Goal: Find specific page/section: Find specific page/section

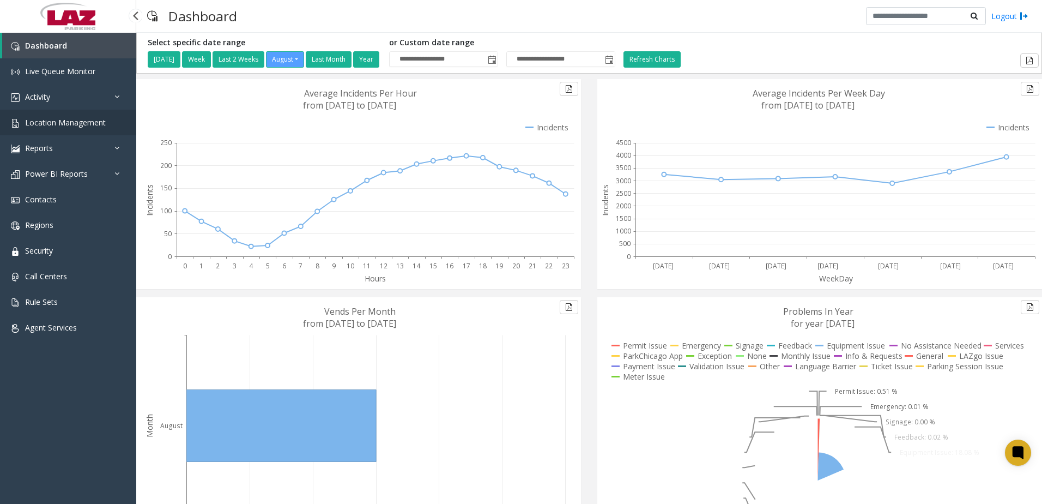
click at [71, 132] on link "Location Management" at bounding box center [68, 123] width 136 height 26
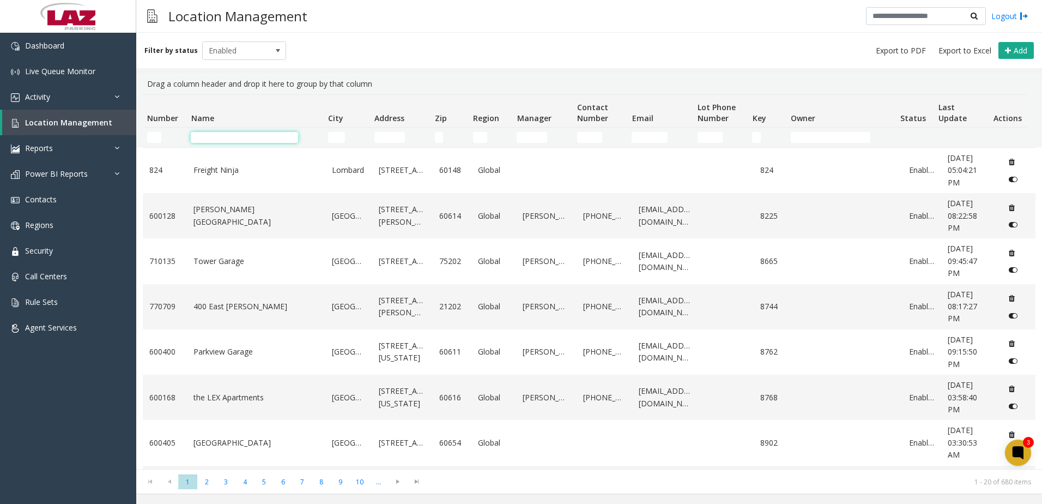
click at [213, 136] on input "Name Filter" at bounding box center [244, 137] width 107 height 11
paste input "**********"
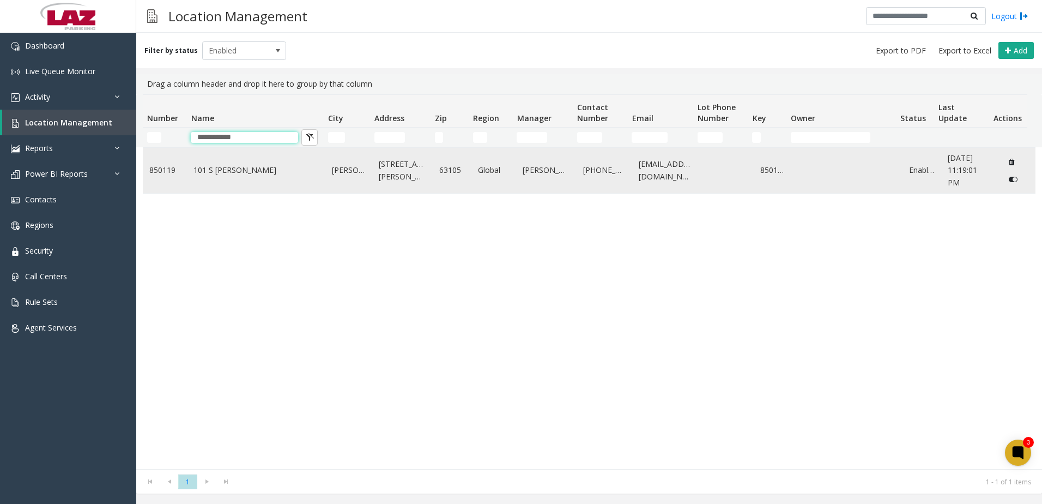
type input "**********"
click at [217, 186] on td "101 S Hanley" at bounding box center [256, 170] width 138 height 45
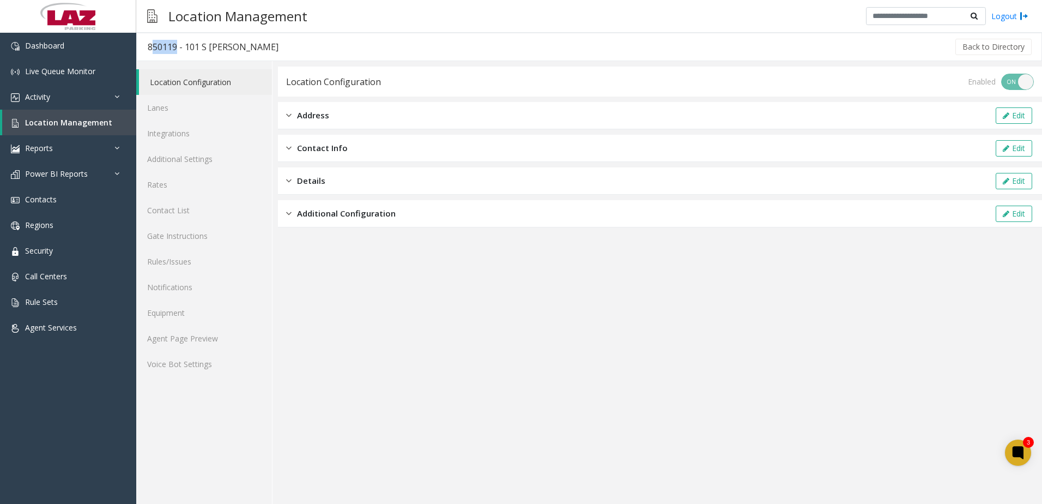
drag, startPoint x: 175, startPoint y: 45, endPoint x: 149, endPoint y: 45, distance: 25.6
click at [149, 45] on div "850119 - 101 S Hanley" at bounding box center [213, 47] width 131 height 14
drag, startPoint x: 149, startPoint y: 45, endPoint x: 255, endPoint y: 51, distance: 105.9
click at [289, 51] on div "Back to Directory" at bounding box center [661, 46] width 744 height 27
drag, startPoint x: 178, startPoint y: 44, endPoint x: 144, endPoint y: 43, distance: 34.4
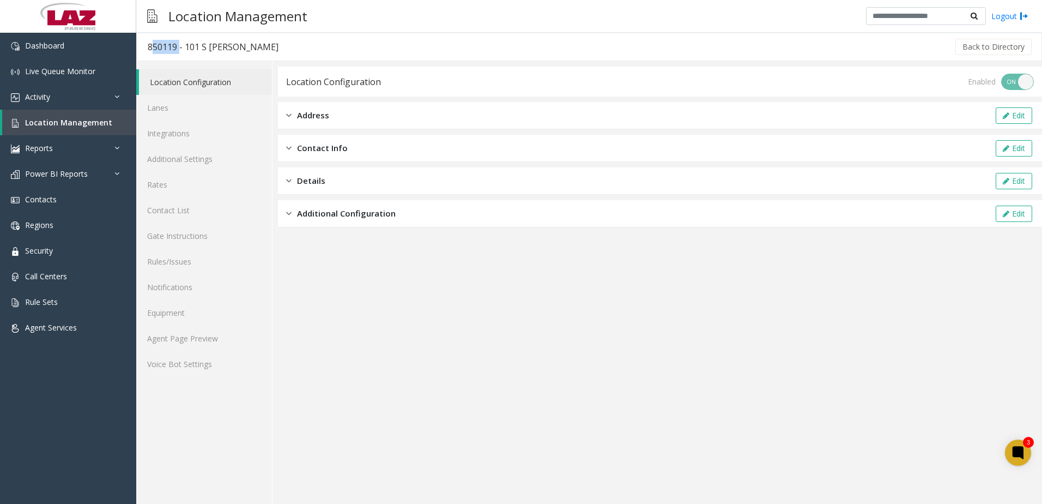
click at [144, 43] on h3 "850119 - 101 S Hanley" at bounding box center [213, 46] width 153 height 25
copy div "850119"
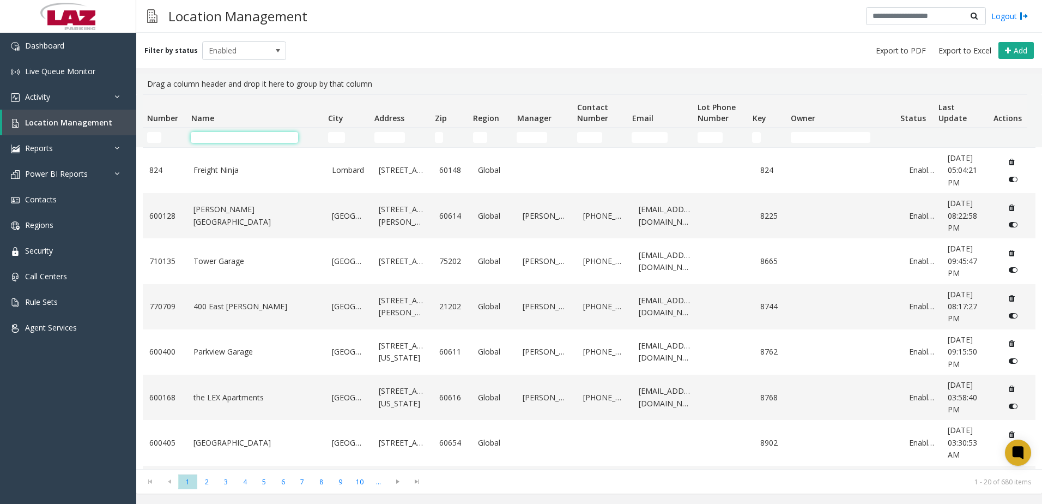
click at [204, 140] on input "Name Filter" at bounding box center [244, 137] width 107 height 11
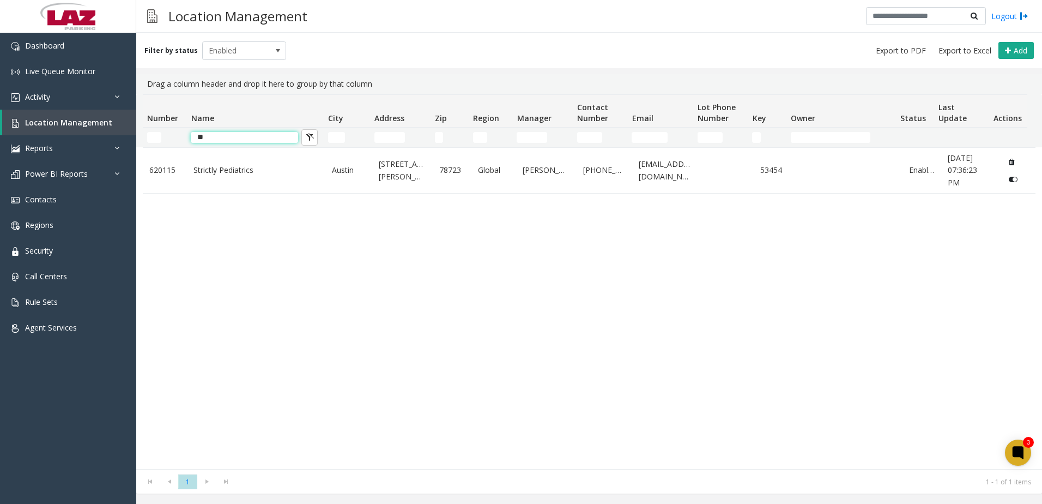
type input "*"
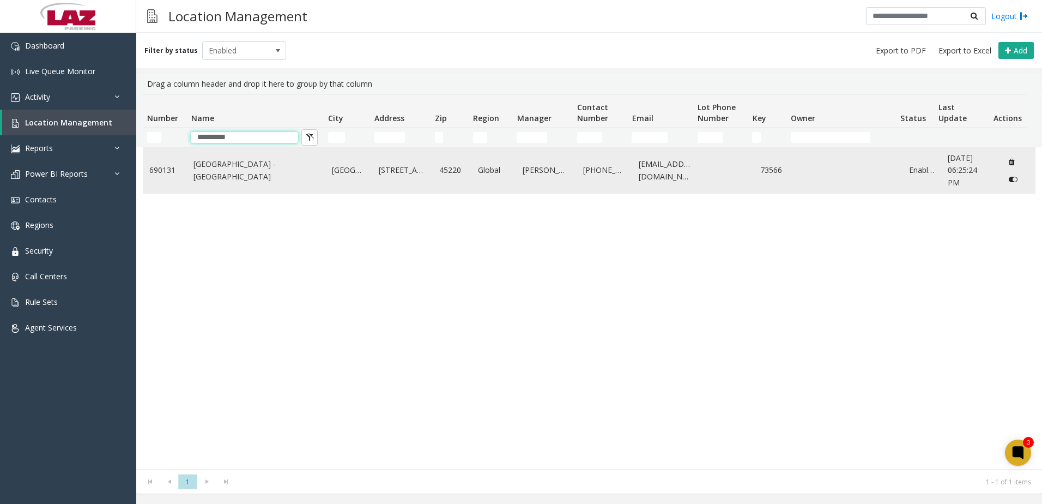
type input "**********"
click at [250, 174] on link "[GEOGRAPHIC_DATA] - [GEOGRAPHIC_DATA]" at bounding box center [255, 170] width 125 height 25
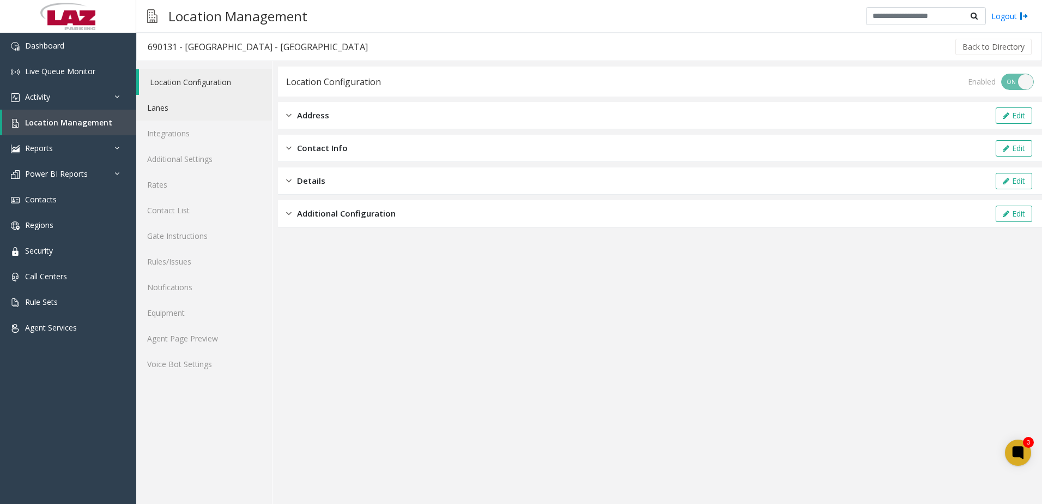
click at [168, 102] on link "Lanes" at bounding box center [204, 108] width 136 height 26
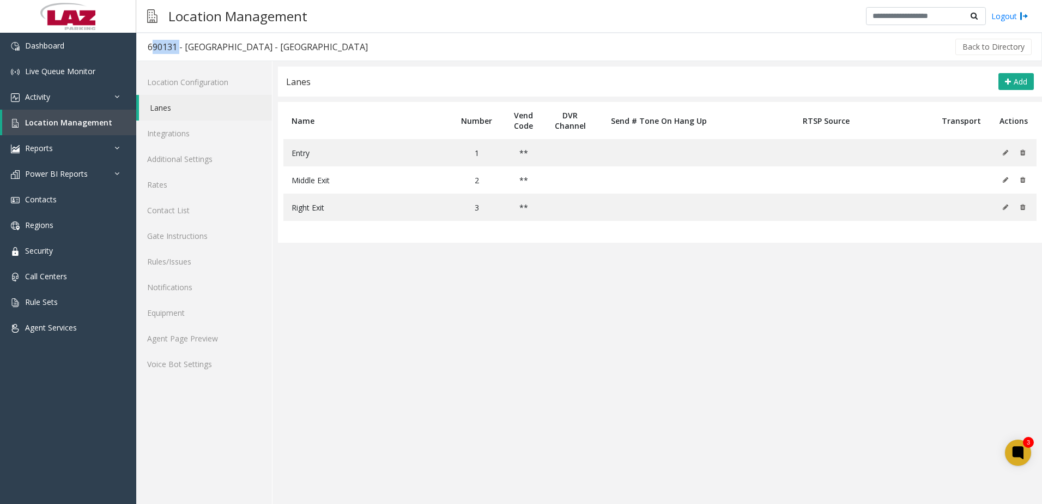
drag, startPoint x: 178, startPoint y: 46, endPoint x: 150, endPoint y: 45, distance: 27.8
click at [150, 45] on div "690131 - [GEOGRAPHIC_DATA] - [GEOGRAPHIC_DATA]" at bounding box center [258, 47] width 220 height 14
copy div "690131"
click at [95, 121] on span "Location Management" at bounding box center [68, 122] width 87 height 10
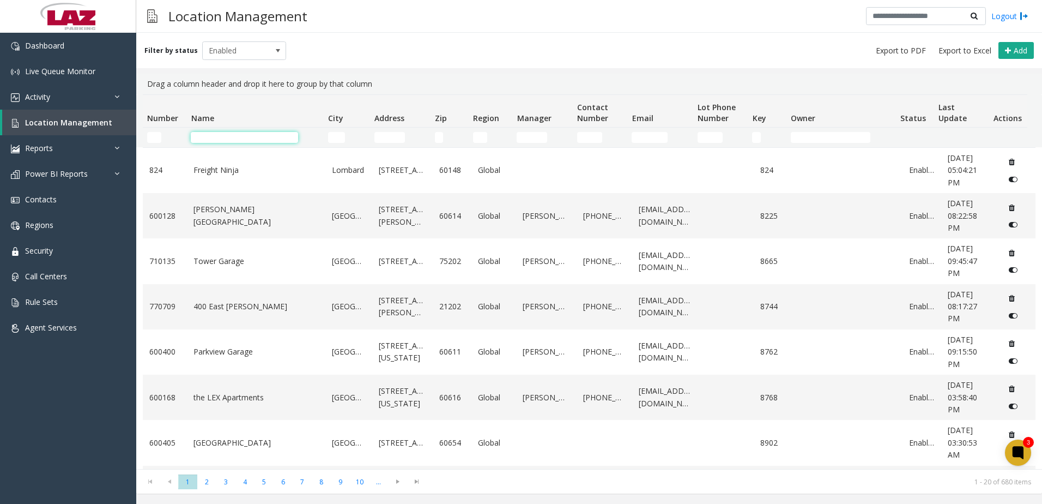
click at [213, 136] on input "Name Filter" at bounding box center [244, 137] width 107 height 11
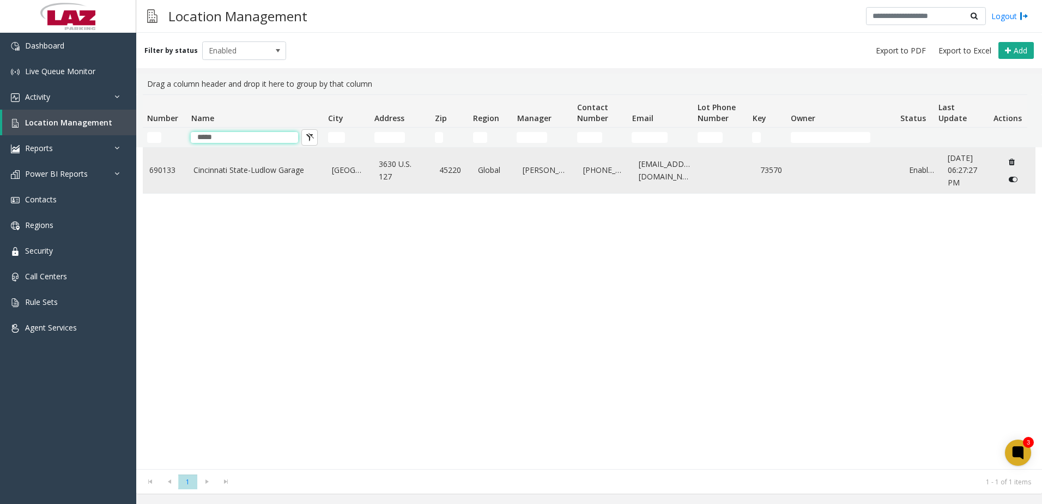
type input "*****"
click at [207, 161] on td "Cincinnati State-Ludlow Garage" at bounding box center [256, 170] width 138 height 45
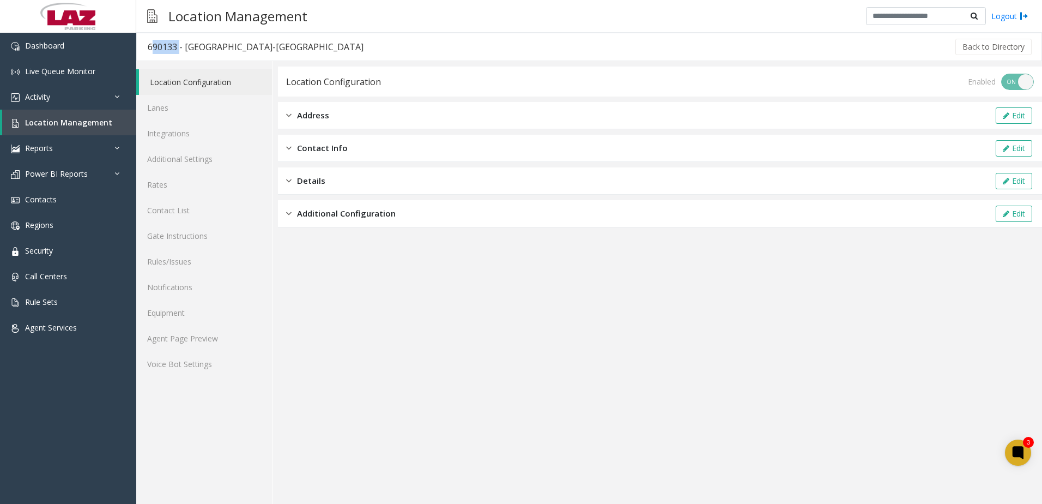
drag, startPoint x: 177, startPoint y: 49, endPoint x: 141, endPoint y: 50, distance: 36.0
click at [141, 50] on h3 "690133 - [GEOGRAPHIC_DATA]-[GEOGRAPHIC_DATA]" at bounding box center [256, 46] width 238 height 25
copy div "690133"
click at [172, 120] on link "Integrations" at bounding box center [204, 133] width 136 height 26
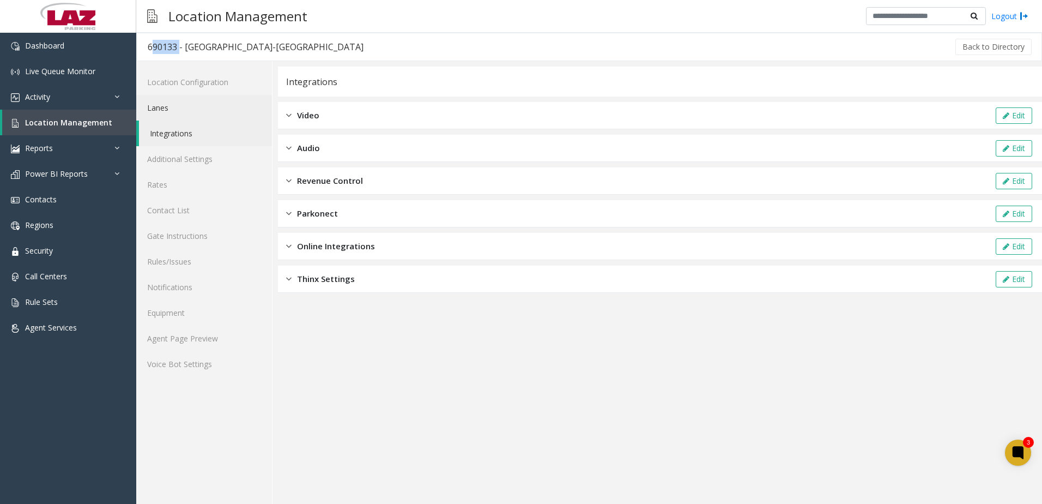
click at [163, 105] on link "Lanes" at bounding box center [204, 108] width 136 height 26
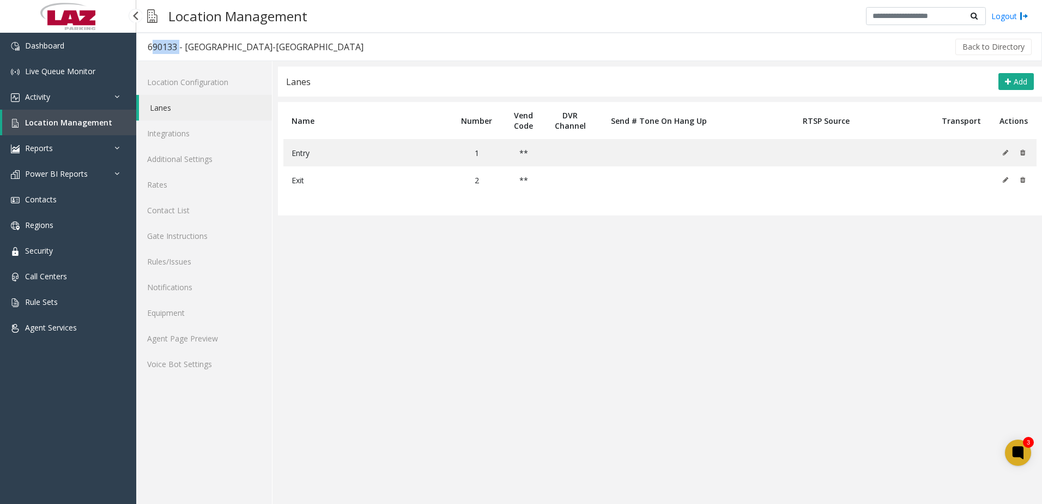
click at [59, 132] on link "Location Management" at bounding box center [69, 123] width 134 height 26
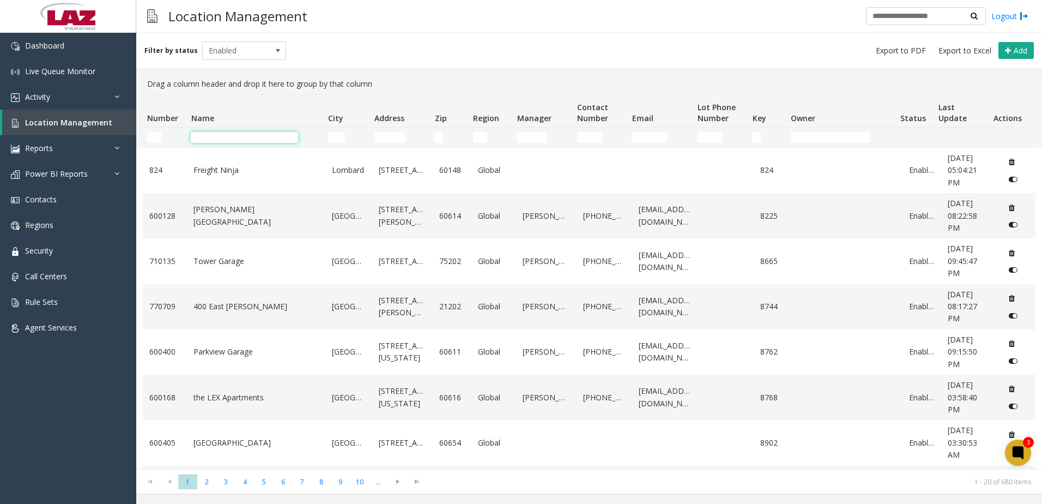
click at [208, 138] on input "Name Filter" at bounding box center [244, 137] width 107 height 11
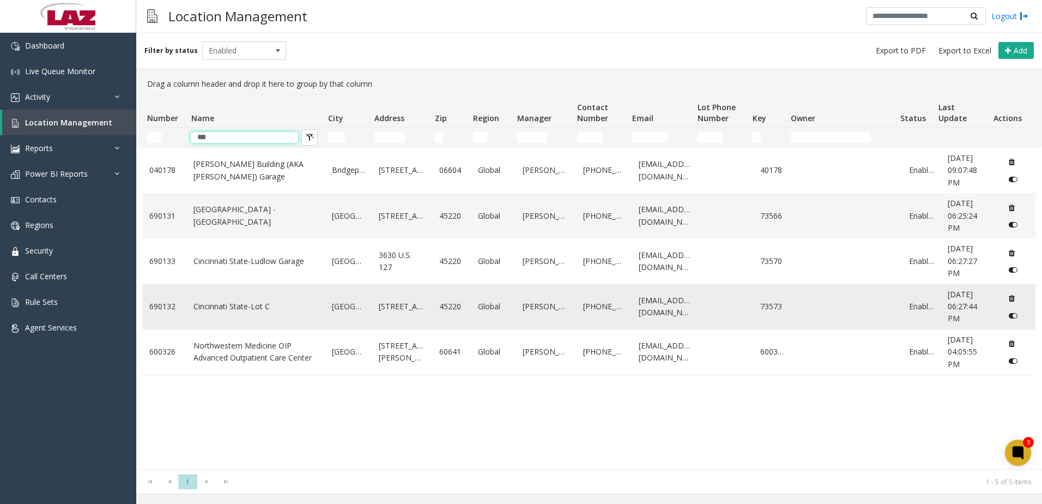
type input "***"
click at [243, 315] on td "Cincinnati State-Lot C" at bounding box center [256, 306] width 138 height 45
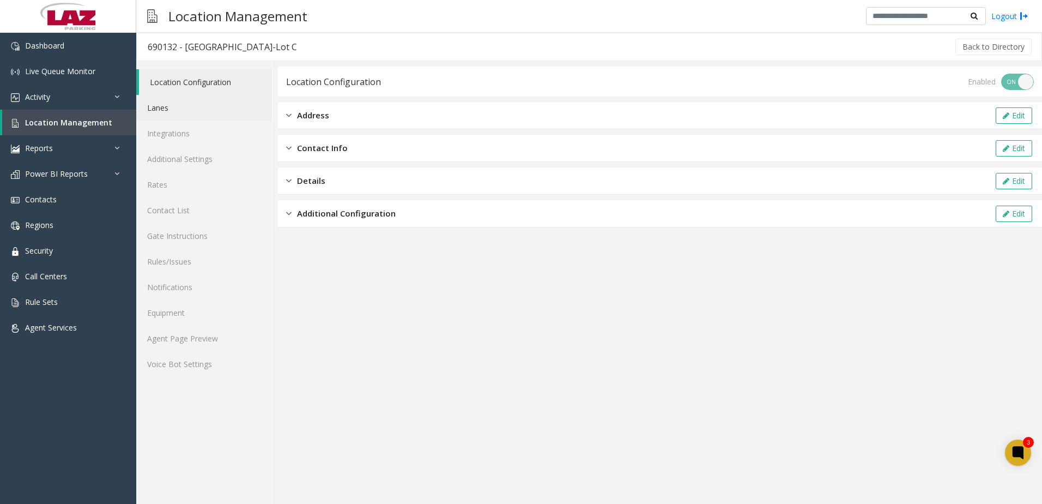
click at [188, 107] on link "Lanes" at bounding box center [204, 108] width 136 height 26
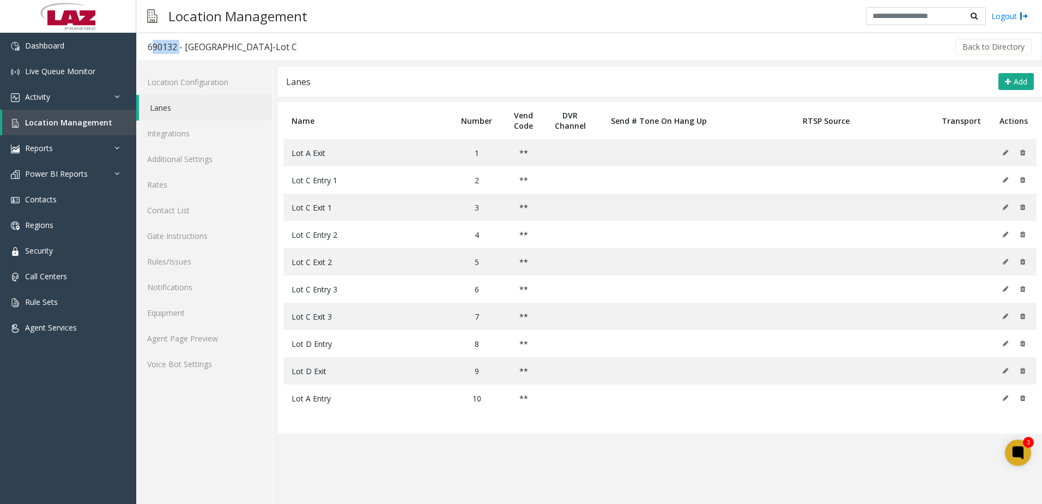
drag, startPoint x: 177, startPoint y: 50, endPoint x: 146, endPoint y: 53, distance: 30.6
click at [146, 53] on h3 "690132 - [GEOGRAPHIC_DATA]-Lot C" at bounding box center [222, 46] width 171 height 25
copy div "690132"
click at [110, 128] on link "Location Management" at bounding box center [69, 123] width 134 height 26
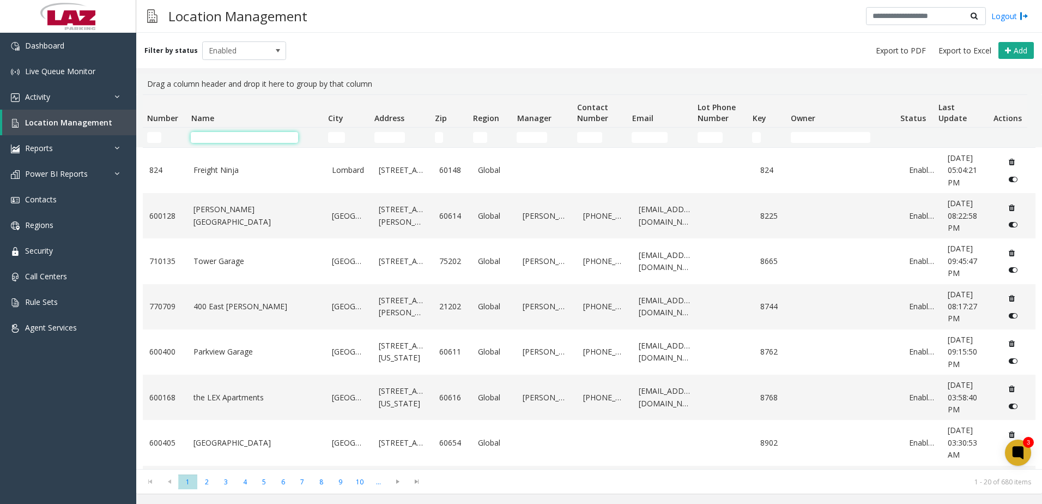
click at [223, 135] on input "Name Filter" at bounding box center [244, 137] width 107 height 11
type input "*"
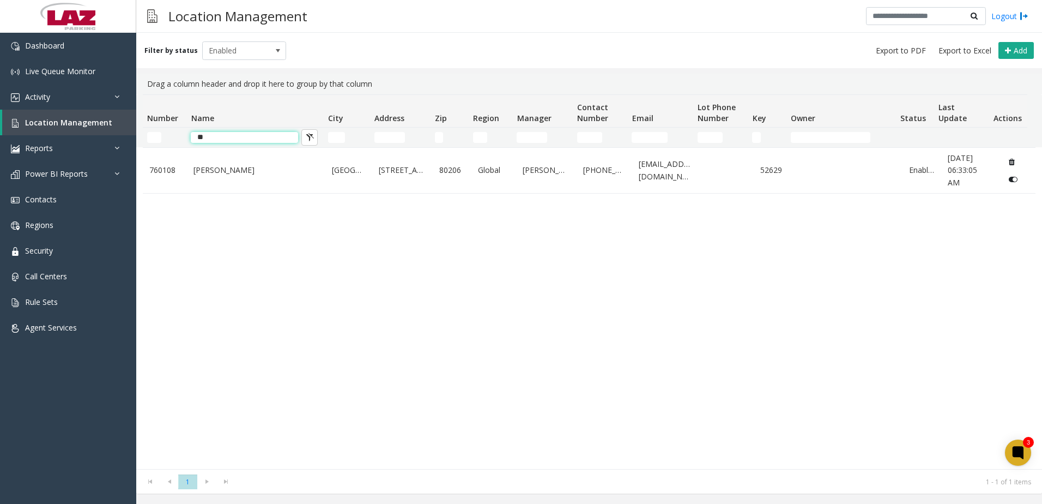
type input "*"
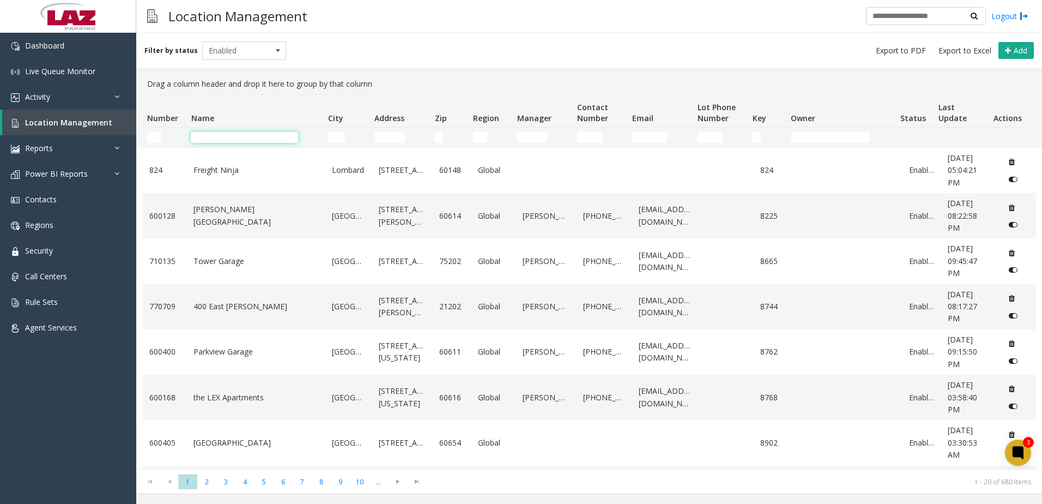
click at [232, 139] on input "Name Filter" at bounding box center [244, 137] width 107 height 11
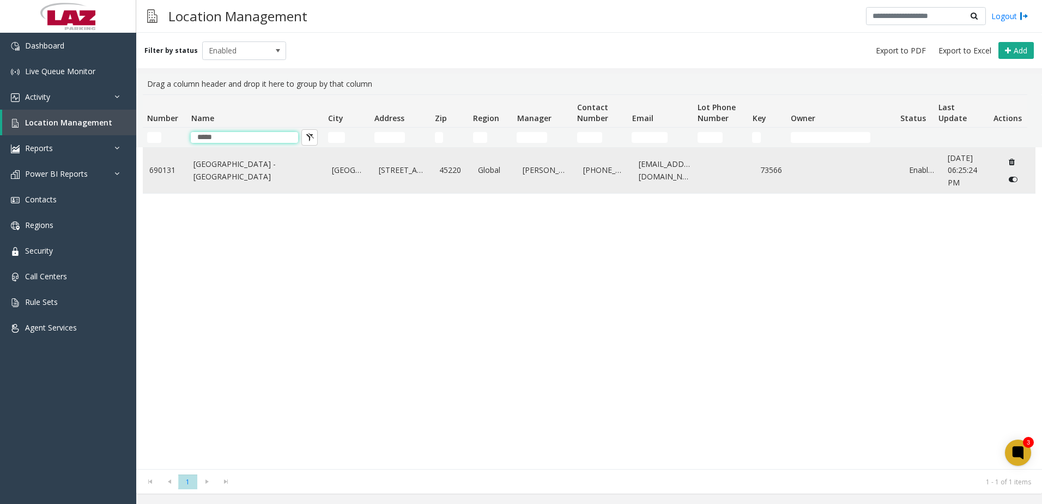
type input "*****"
click at [239, 168] on link "[GEOGRAPHIC_DATA] - [GEOGRAPHIC_DATA]" at bounding box center [255, 170] width 125 height 25
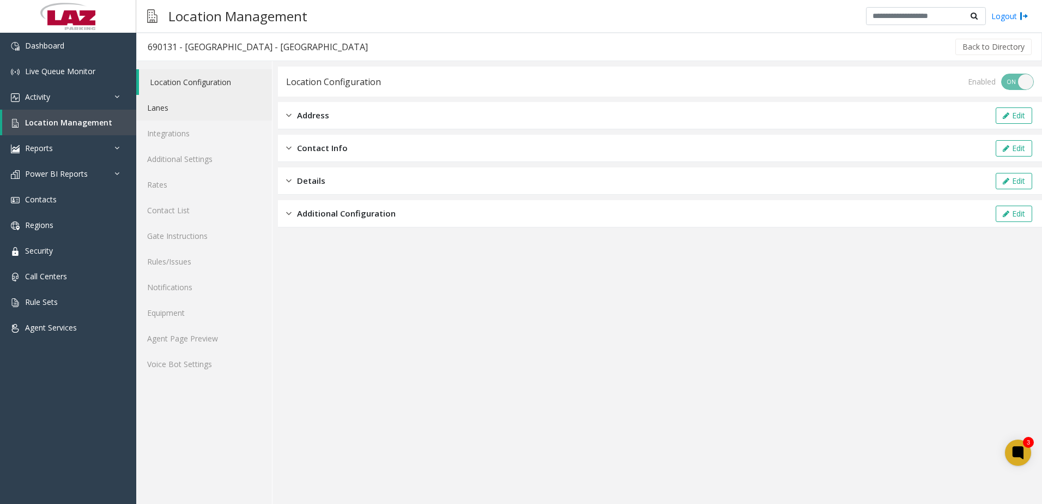
click at [181, 100] on link "Lanes" at bounding box center [204, 108] width 136 height 26
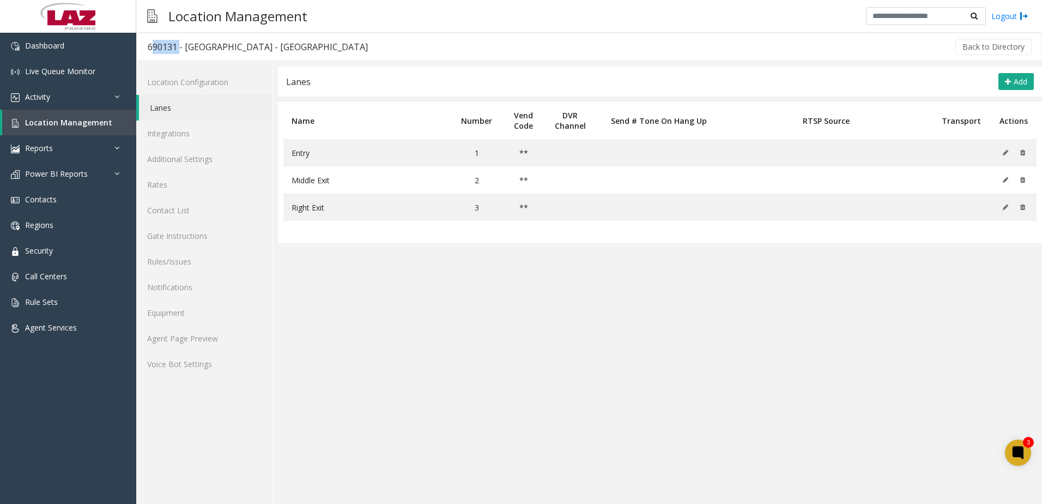
drag, startPoint x: 177, startPoint y: 43, endPoint x: 142, endPoint y: 44, distance: 34.4
click at [142, 44] on h3 "690131 - [GEOGRAPHIC_DATA] - [GEOGRAPHIC_DATA]" at bounding box center [258, 46] width 242 height 25
copy div "690131"
click at [351, 51] on div "690131 - [GEOGRAPHIC_DATA] - [GEOGRAPHIC_DATA]" at bounding box center [258, 47] width 220 height 14
click at [352, 47] on div "690131 - [GEOGRAPHIC_DATA] - [GEOGRAPHIC_DATA]" at bounding box center [258, 47] width 220 height 14
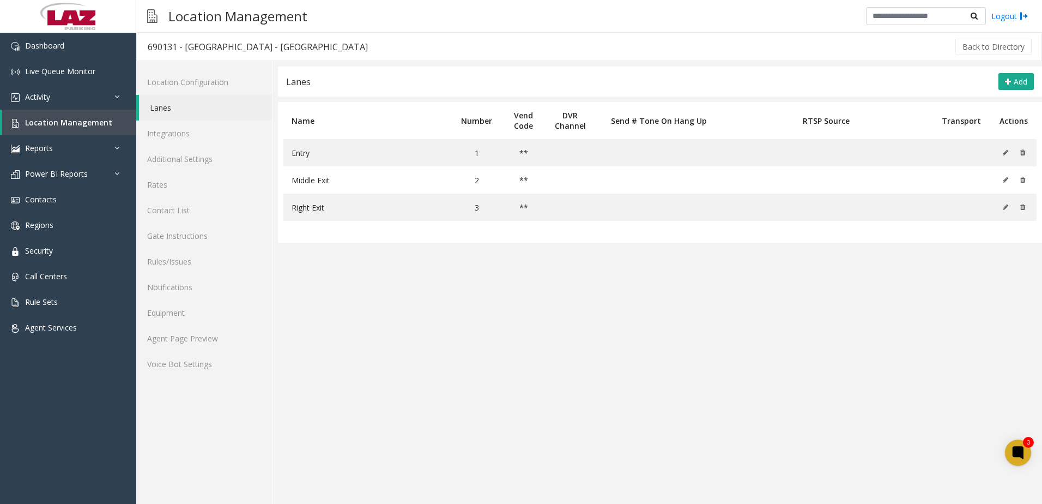
click at [348, 266] on app-lanes "Lanes Add Name Number Vend Code DVR Channel Send # Tone On Hang Up RTSP Source …" at bounding box center [660, 284] width 764 height 437
click at [328, 317] on app-lanes "Lanes Add Name Number Vend Code DVR Channel Send # Tone On Hang Up RTSP Source …" at bounding box center [660, 284] width 764 height 437
click at [100, 124] on span "Location Management" at bounding box center [68, 122] width 87 height 10
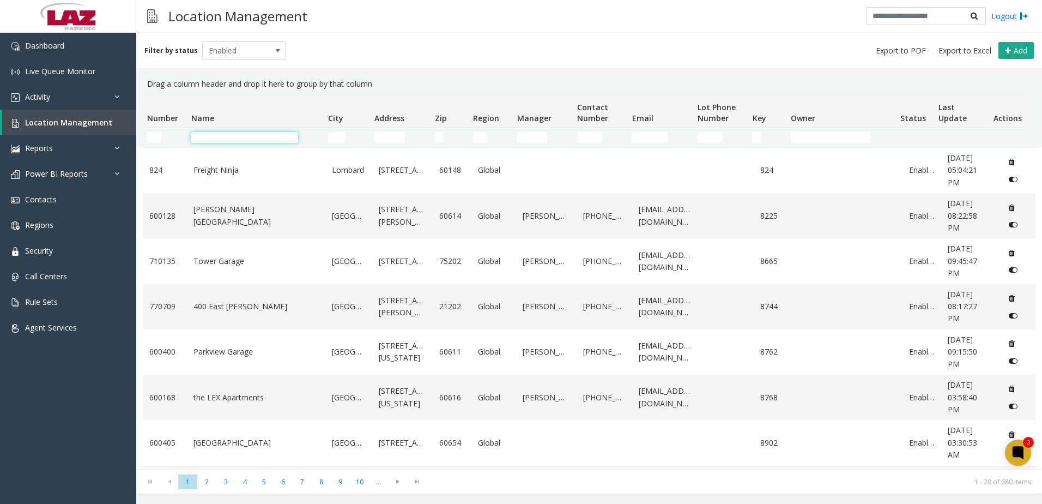
click at [212, 140] on input "Name Filter" at bounding box center [244, 137] width 107 height 11
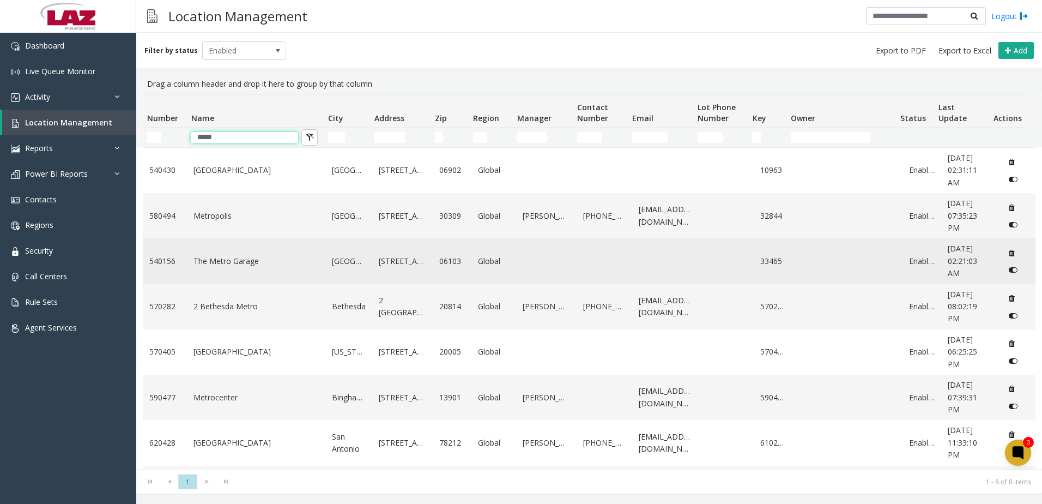
scroll to position [54, 0]
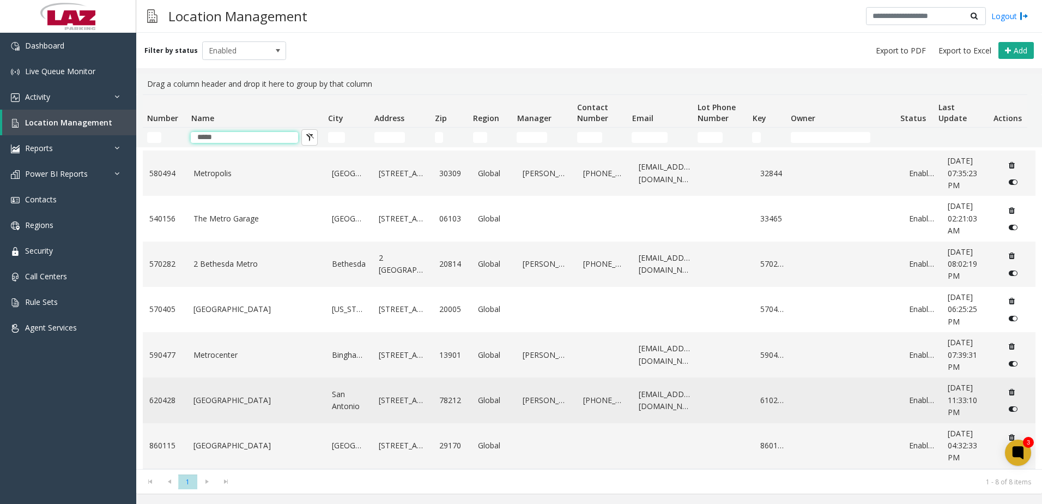
type input "*****"
click at [246, 389] on td "[GEOGRAPHIC_DATA]" at bounding box center [256, 399] width 138 height 45
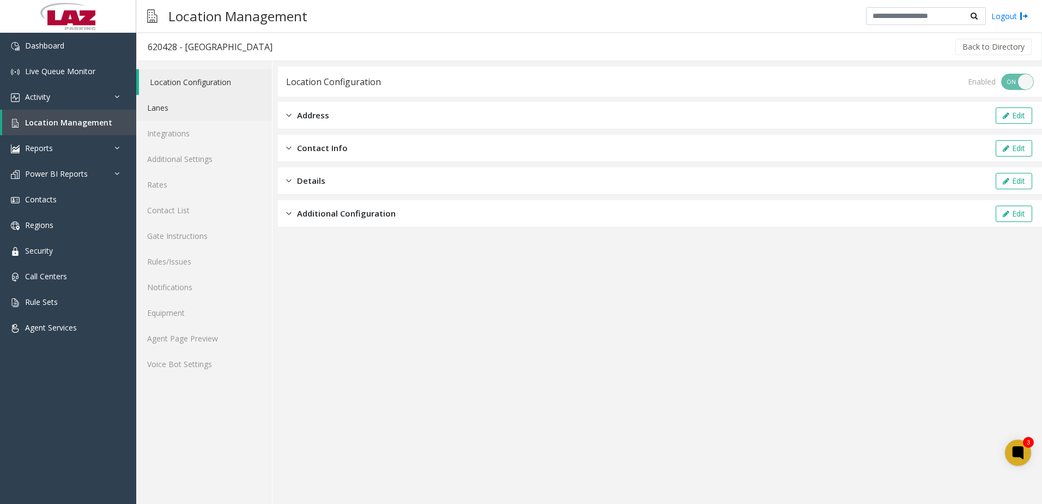
click at [189, 108] on link "Lanes" at bounding box center [204, 108] width 136 height 26
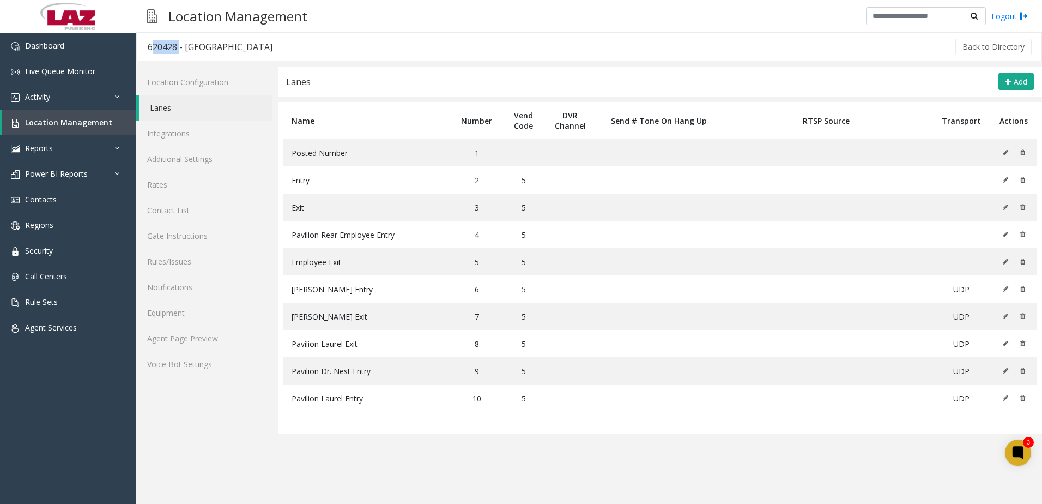
drag, startPoint x: 177, startPoint y: 48, endPoint x: 146, endPoint y: 44, distance: 31.9
click at [146, 44] on h3 "620428 - [GEOGRAPHIC_DATA]" at bounding box center [210, 46] width 147 height 25
copy div "620428"
click at [68, 120] on span "Location Management" at bounding box center [68, 122] width 87 height 10
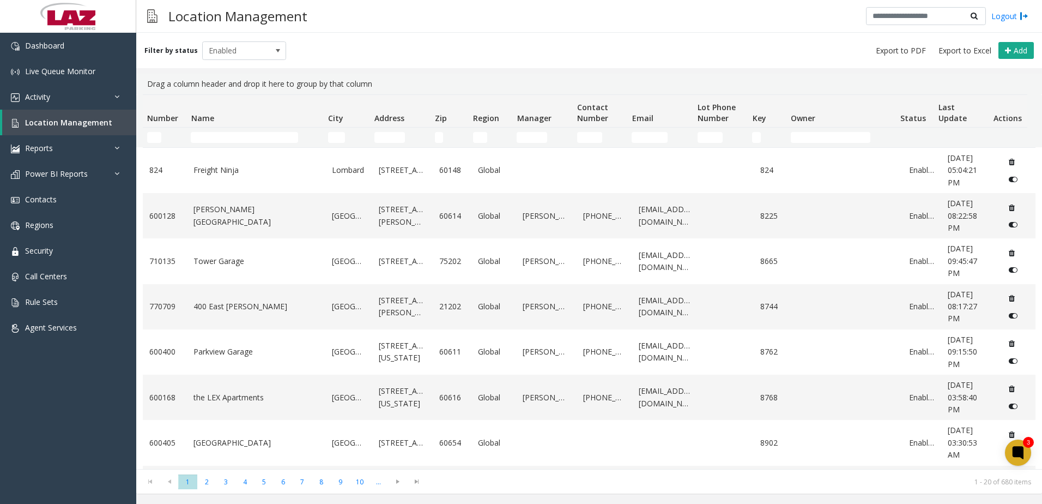
click at [212, 131] on td "Name Filter" at bounding box center [254, 138] width 137 height 20
click at [209, 139] on input "Name Filter" at bounding box center [244, 137] width 107 height 11
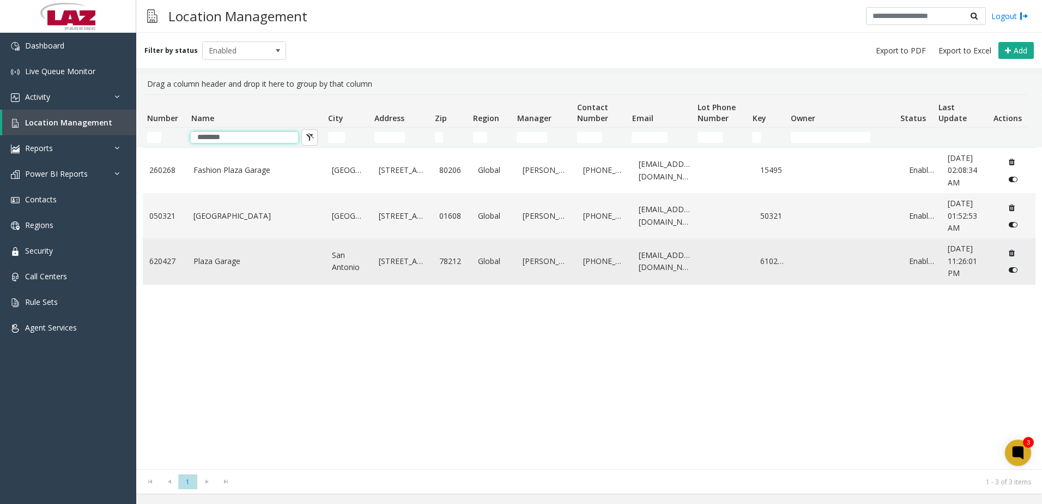
type input "********"
click at [266, 264] on link "Plaza Garage" at bounding box center [255, 261] width 125 height 12
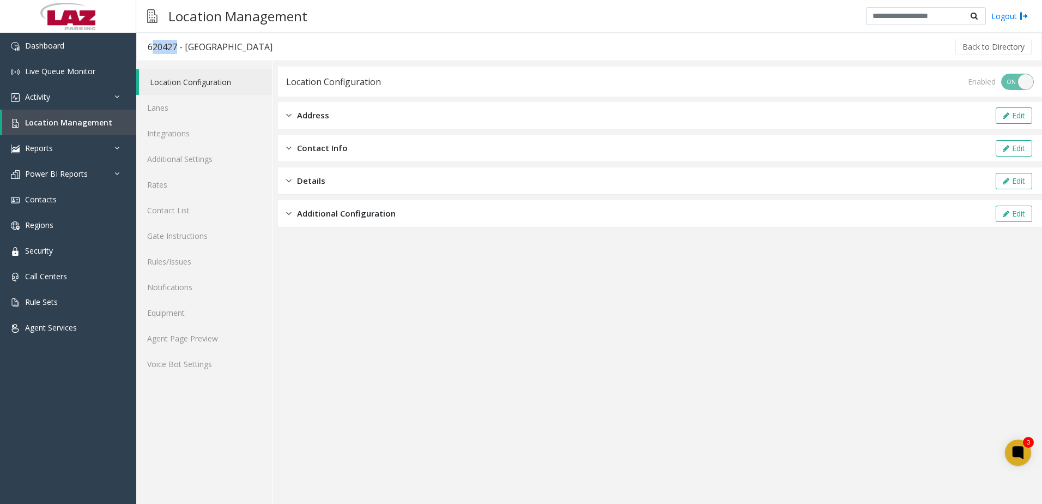
drag, startPoint x: 175, startPoint y: 49, endPoint x: 146, endPoint y: 49, distance: 29.4
click at [146, 49] on h3 "620427 - [GEOGRAPHIC_DATA]" at bounding box center [210, 46] width 147 height 25
drag, startPoint x: 146, startPoint y: 49, endPoint x: 314, endPoint y: 55, distance: 168.5
click at [316, 56] on div "Back to Directory" at bounding box center [658, 46] width 750 height 27
drag, startPoint x: 177, startPoint y: 48, endPoint x: 148, endPoint y: 40, distance: 29.9
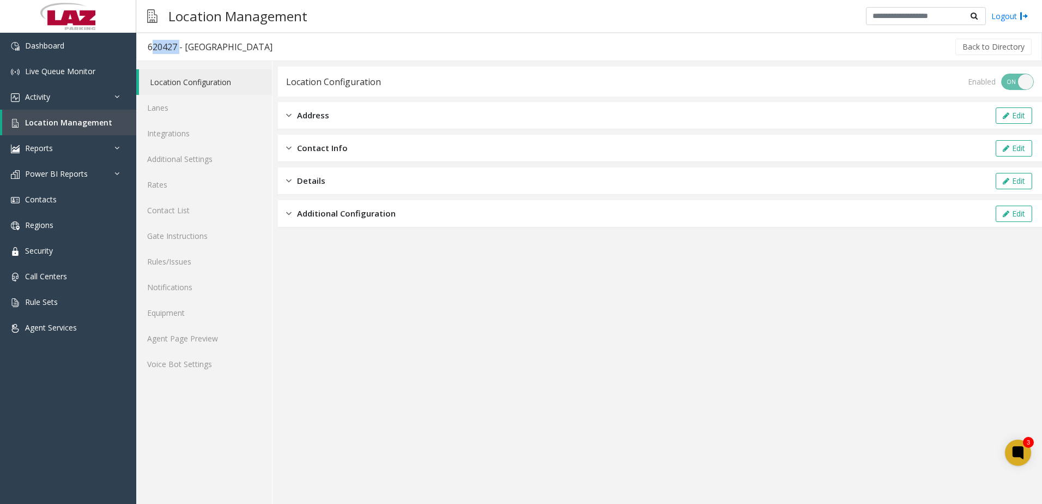
click at [148, 40] on div "620427 - [GEOGRAPHIC_DATA]" at bounding box center [210, 47] width 125 height 14
copy div "620427"
